Goal: Transaction & Acquisition: Purchase product/service

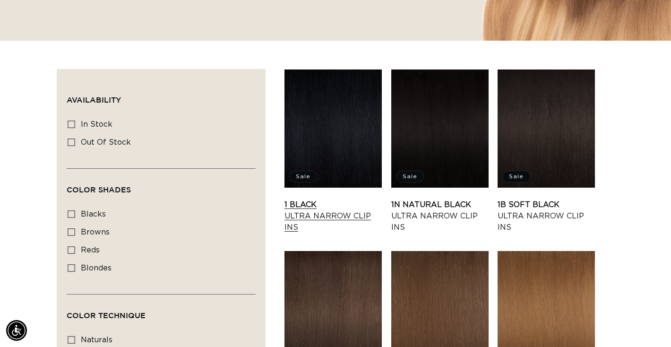
scroll to position [288, 0]
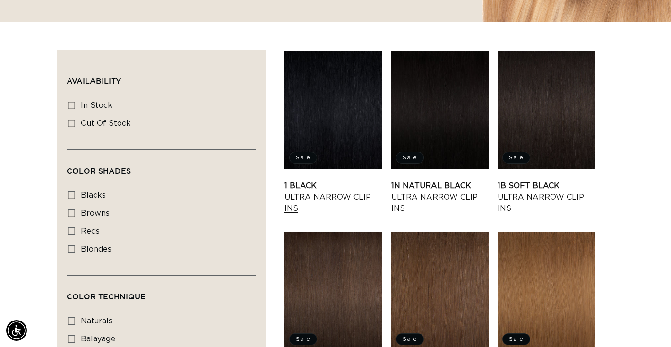
click at [356, 180] on link "1 Black Ultra Narrow Clip Ins" at bounding box center [332, 197] width 97 height 34
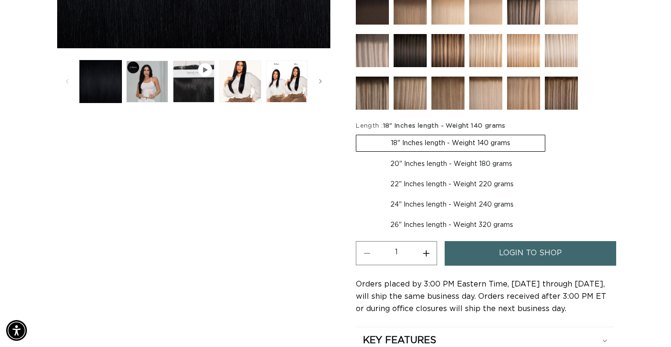
scroll to position [273, 0]
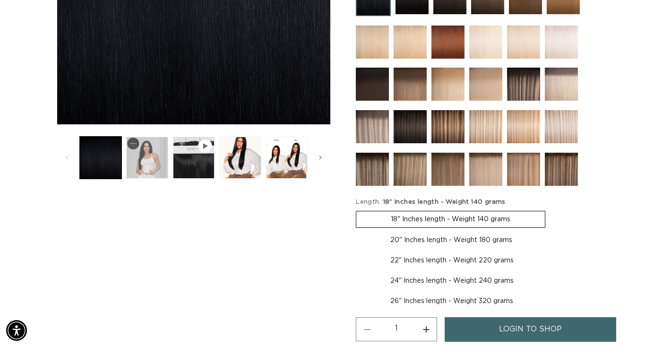
click at [153, 151] on button "Load image 2 in gallery view" at bounding box center [147, 158] width 42 height 42
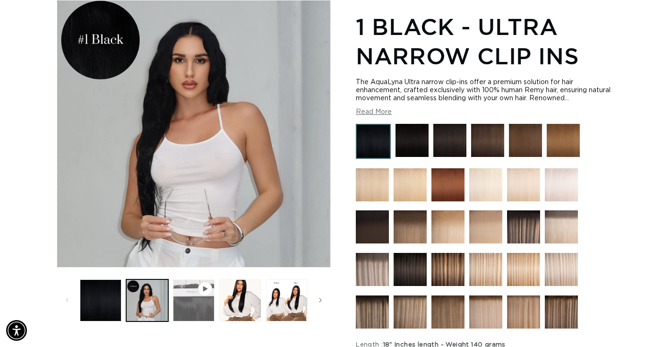
scroll to position [0, 604]
click at [188, 314] on button "Play video 1 in gallery view" at bounding box center [194, 300] width 42 height 42
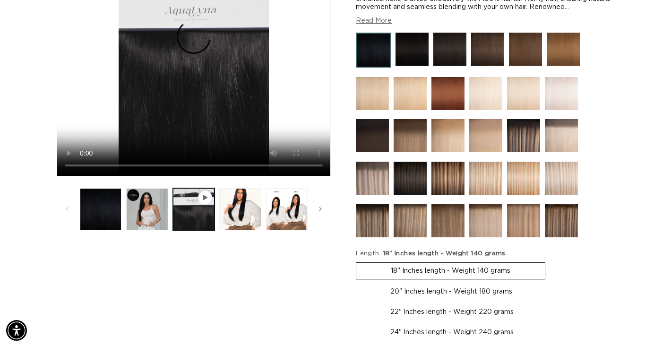
scroll to position [234, 0]
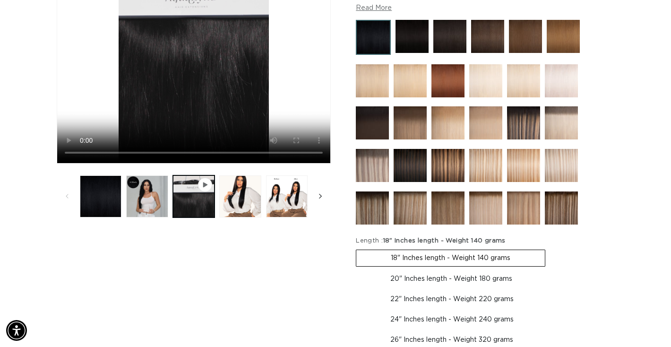
click at [318, 196] on span "Slide right" at bounding box center [320, 195] width 9 height 9
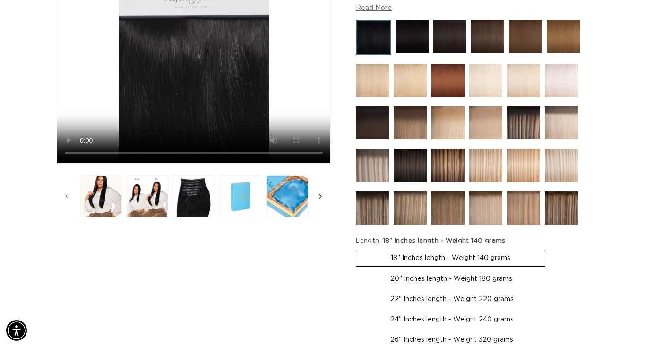
scroll to position [0, 1208]
click at [288, 195] on button "Load image 7 in gallery view" at bounding box center [287, 196] width 42 height 42
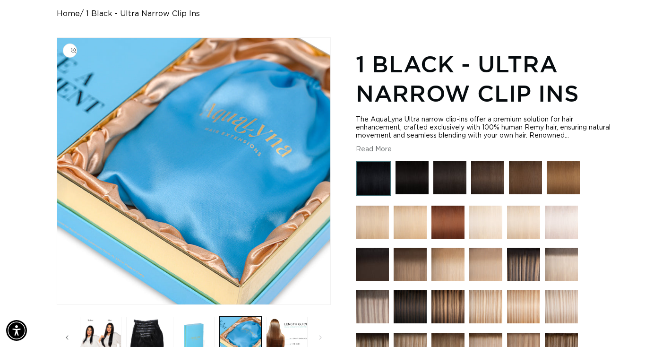
scroll to position [0, 604]
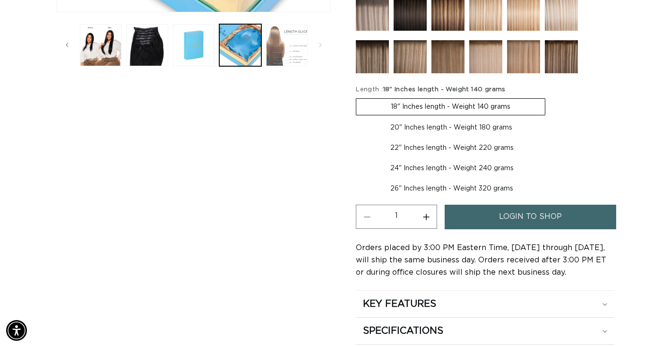
click at [290, 52] on button "Load image 8 in gallery view" at bounding box center [287, 45] width 42 height 42
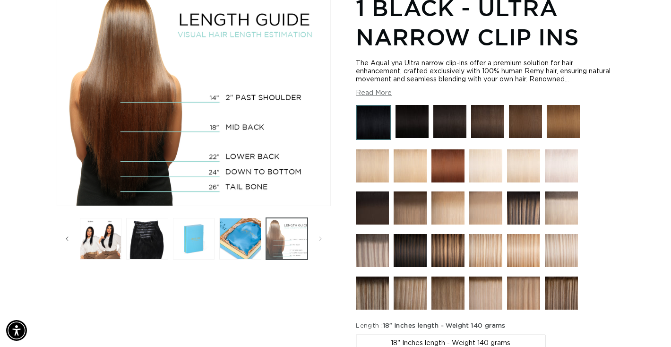
scroll to position [0, 0]
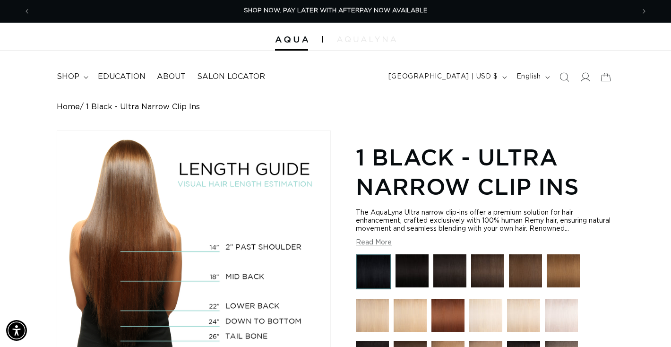
click at [371, 37] on img at bounding box center [366, 39] width 59 height 6
